Goal: Information Seeking & Learning: Learn about a topic

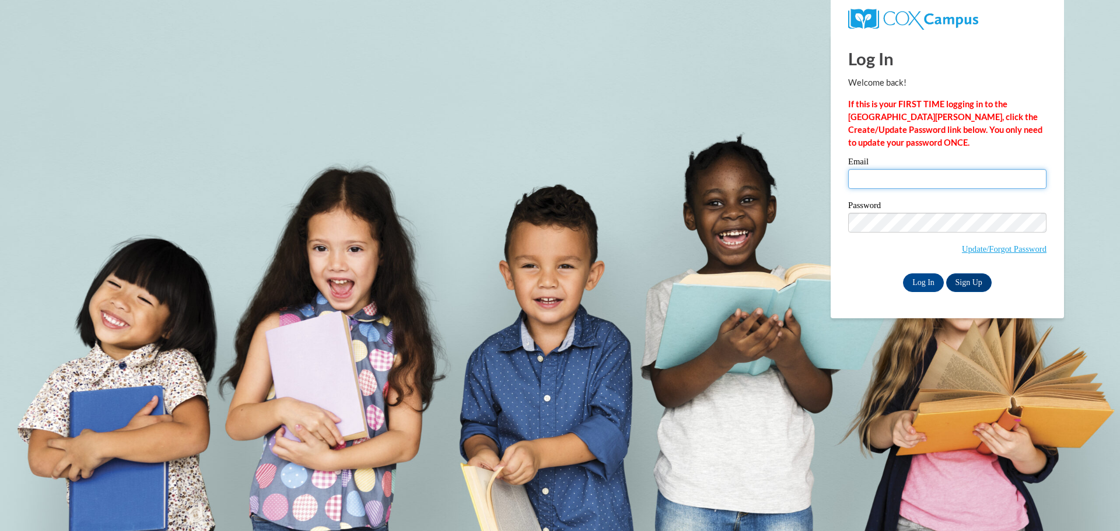
click at [892, 173] on input "Email" at bounding box center [947, 179] width 198 height 20
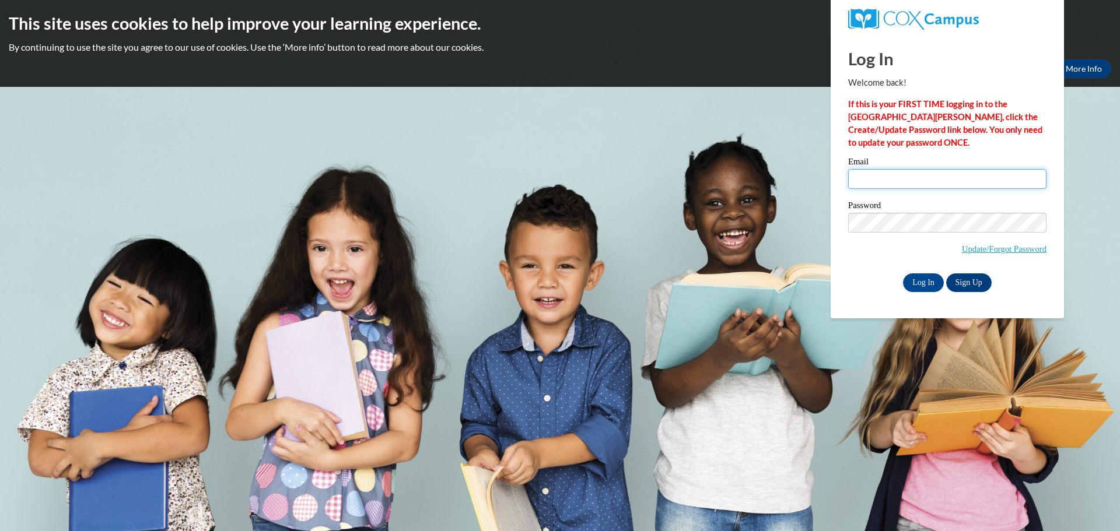
type input "matzekb@prescott.k12.wi.us"
click at [919, 278] on input "Log In" at bounding box center [923, 283] width 41 height 19
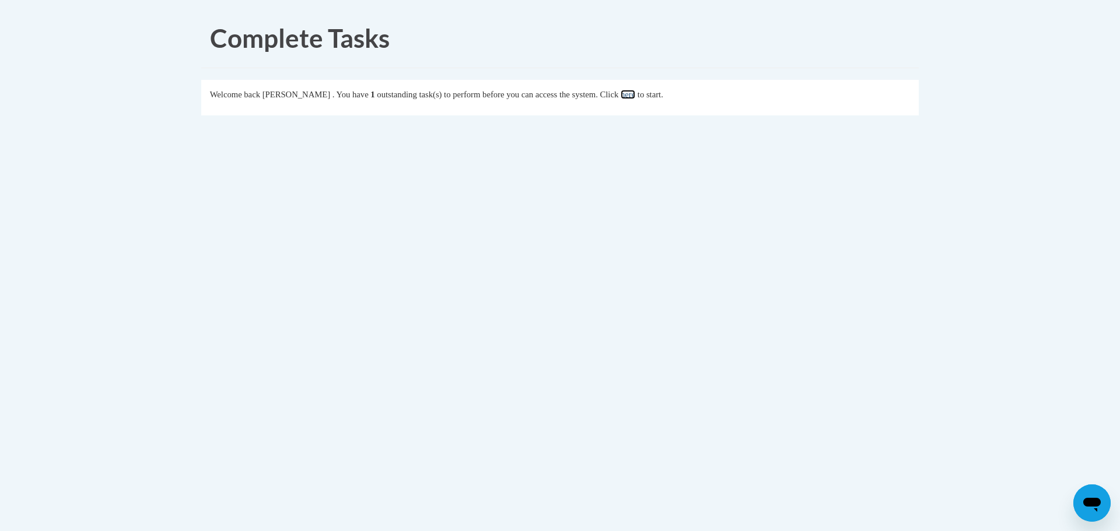
click at [635, 97] on link "here" at bounding box center [628, 94] width 15 height 9
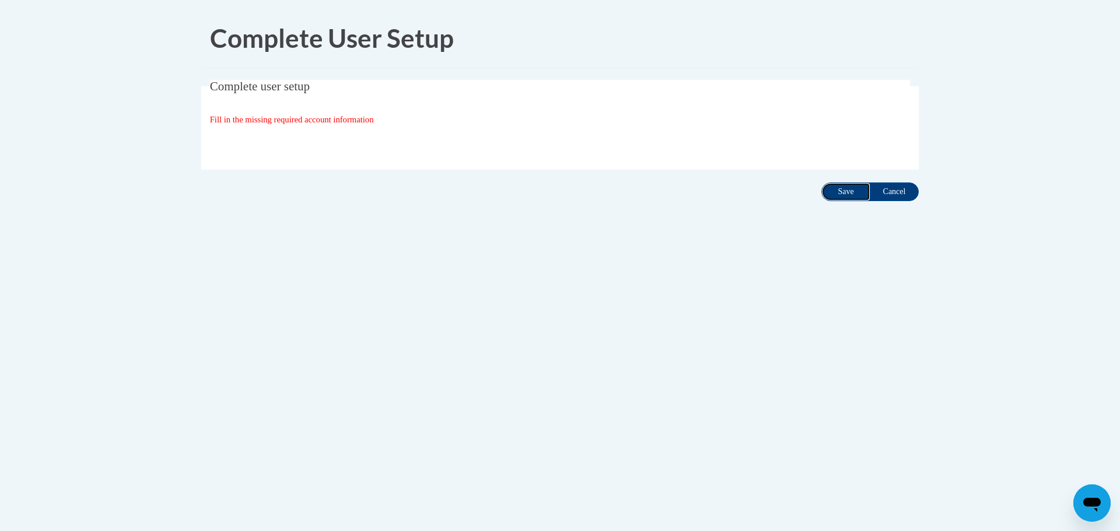
click at [838, 192] on input "Save" at bounding box center [845, 192] width 49 height 19
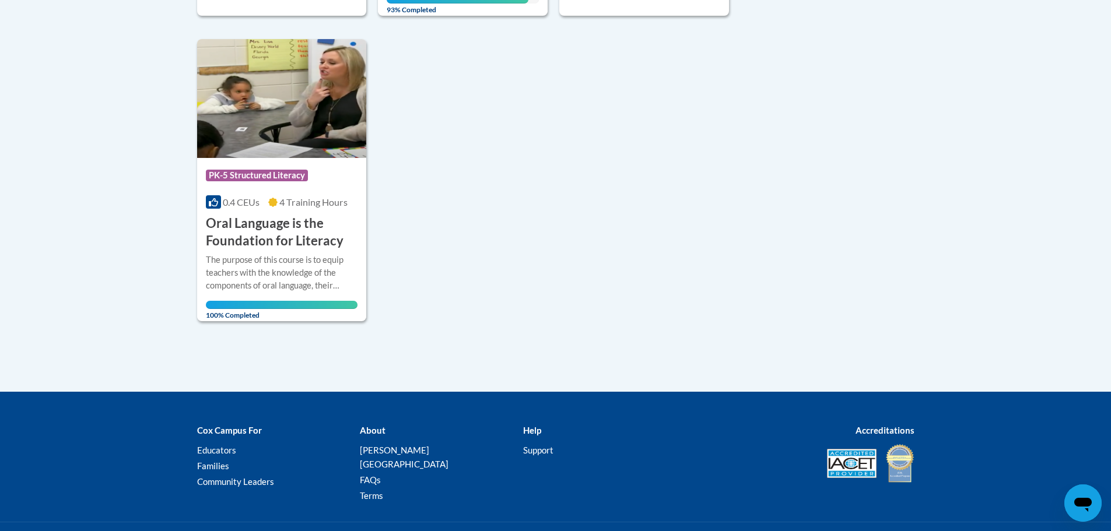
scroll to position [391, 0]
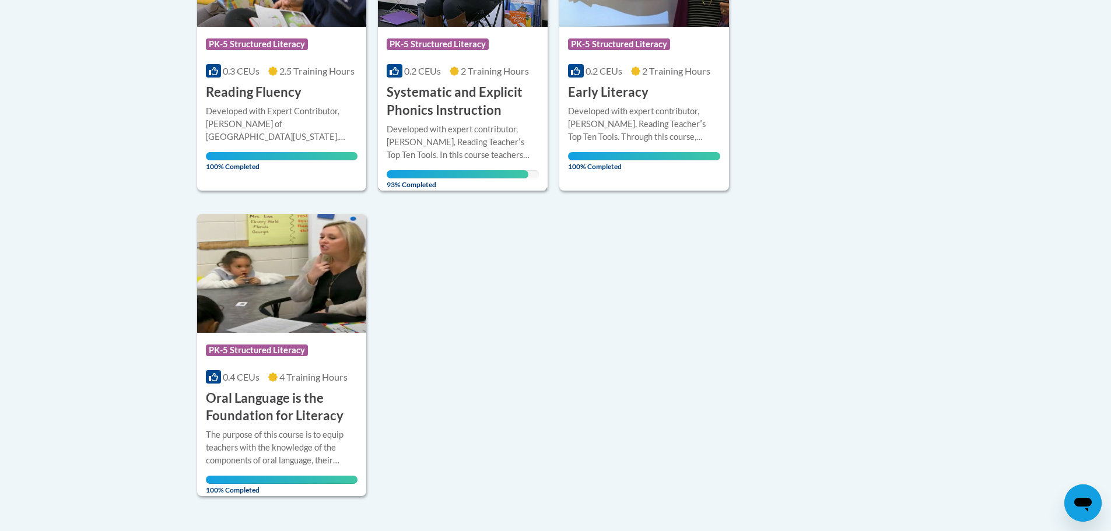
click at [491, 131] on div "Developed with expert contributor, Dr. Deborah Glaser, Reading Teacherʹs Top Te…" at bounding box center [463, 142] width 152 height 38
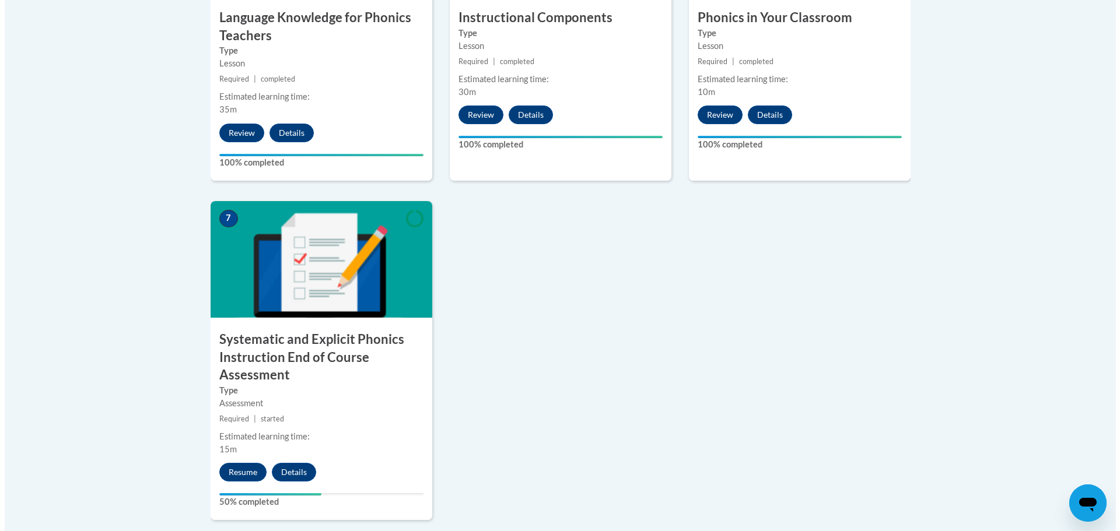
scroll to position [992, 0]
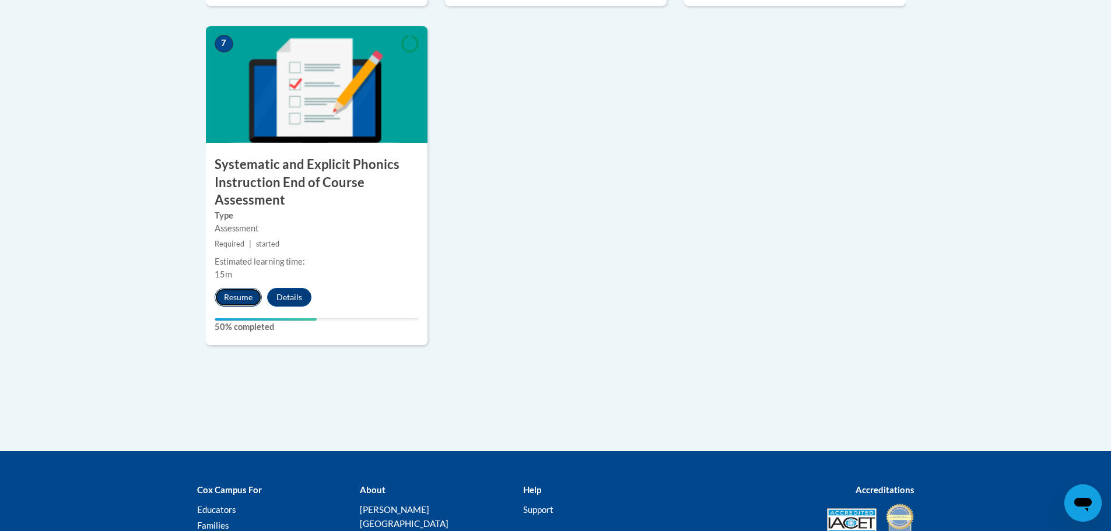
click at [246, 295] on button "Resume" at bounding box center [238, 297] width 47 height 19
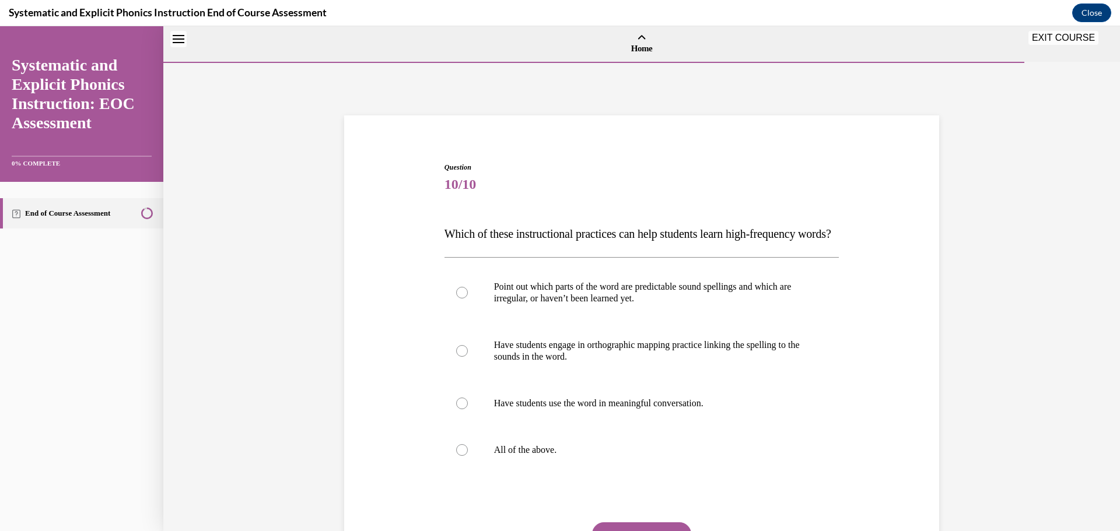
scroll to position [36, 0]
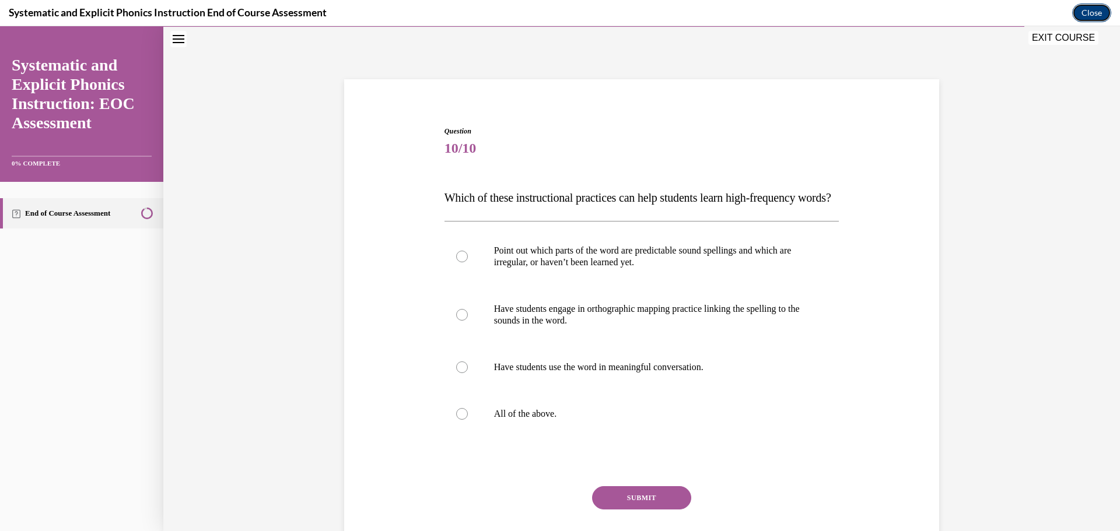
click at [1088, 11] on button "Close" at bounding box center [1091, 12] width 39 height 19
